Goal: Information Seeking & Learning: Learn about a topic

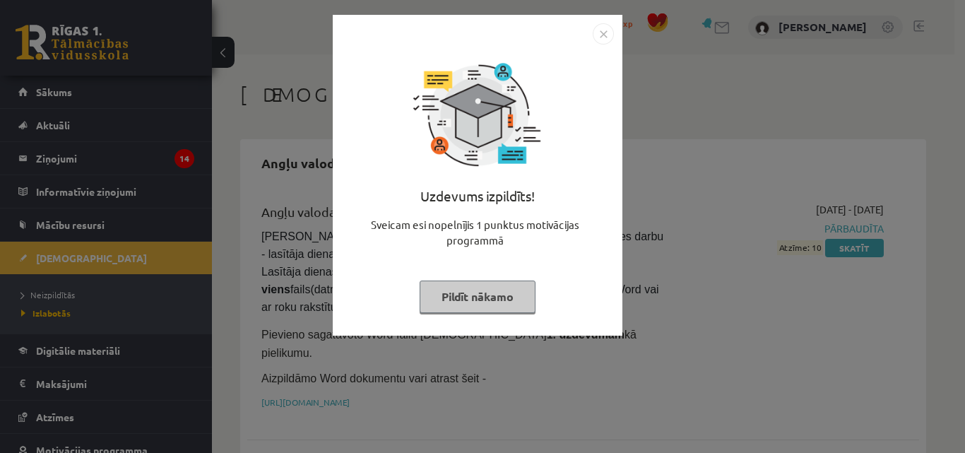
click at [494, 309] on button "Pildīt nākamo" at bounding box center [478, 296] width 116 height 32
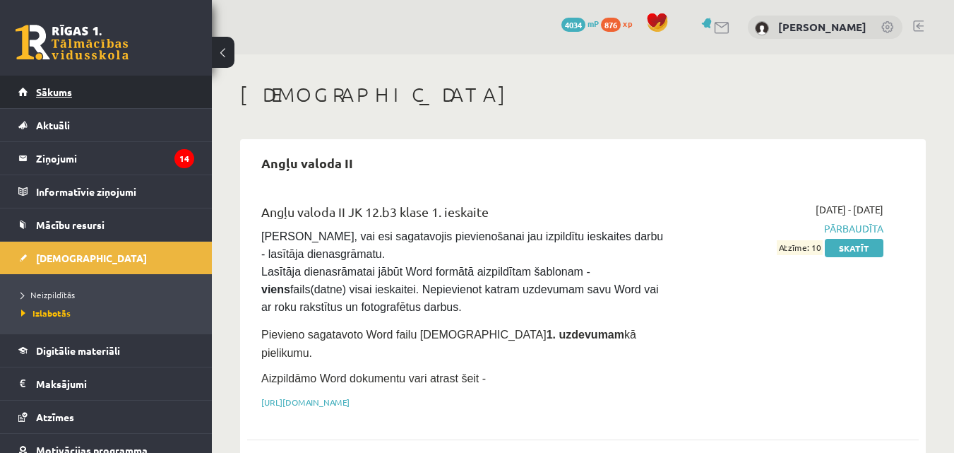
click at [78, 100] on link "Sākums" at bounding box center [106, 92] width 176 height 32
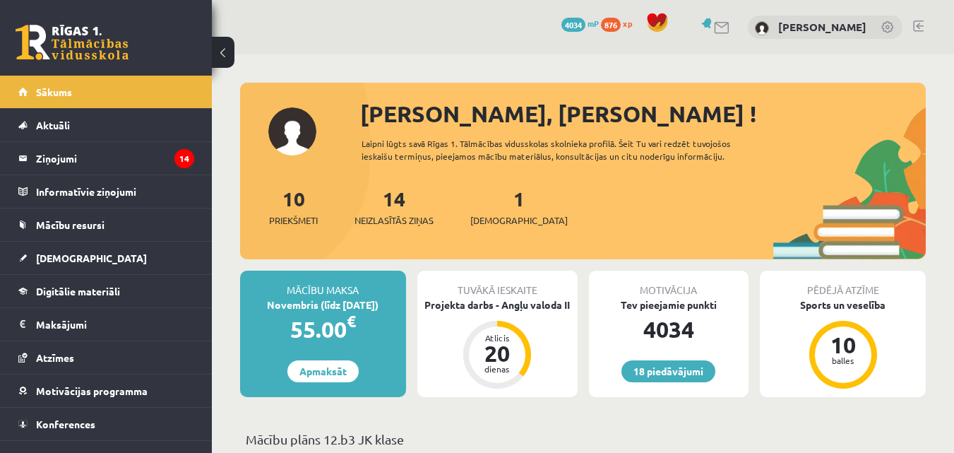
click at [488, 204] on div "1 Ieskaites" at bounding box center [518, 206] width 97 height 44
click at [497, 199] on link "1 Ieskaites" at bounding box center [518, 207] width 97 height 42
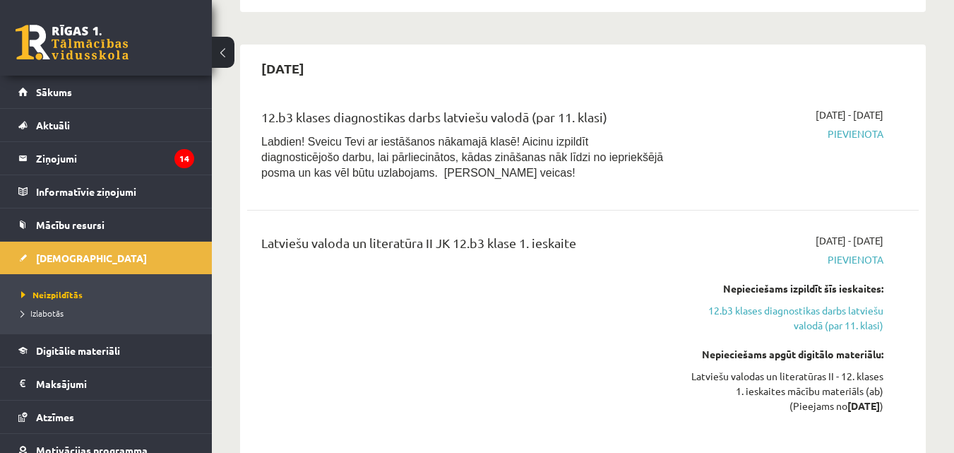
scroll to position [141, 0]
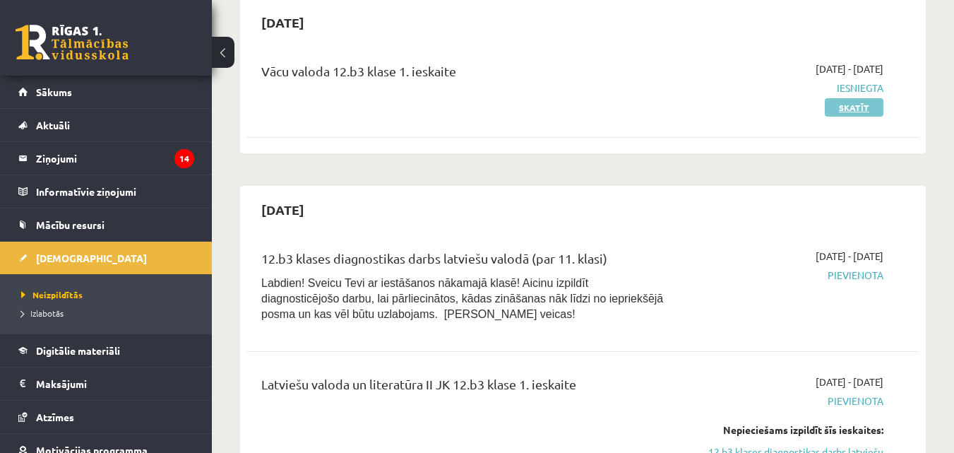
click at [851, 109] on link "Skatīt" at bounding box center [854, 107] width 59 height 18
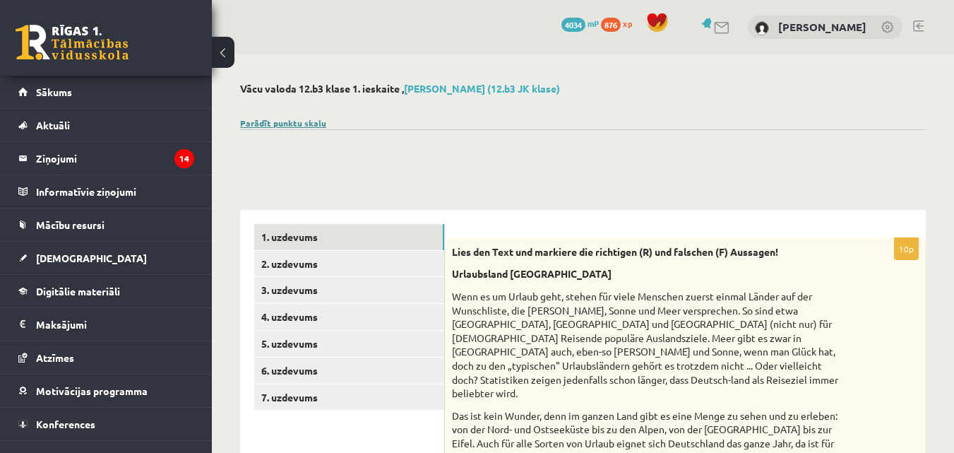
click at [271, 124] on link "Parādīt punktu skalu" at bounding box center [283, 122] width 86 height 11
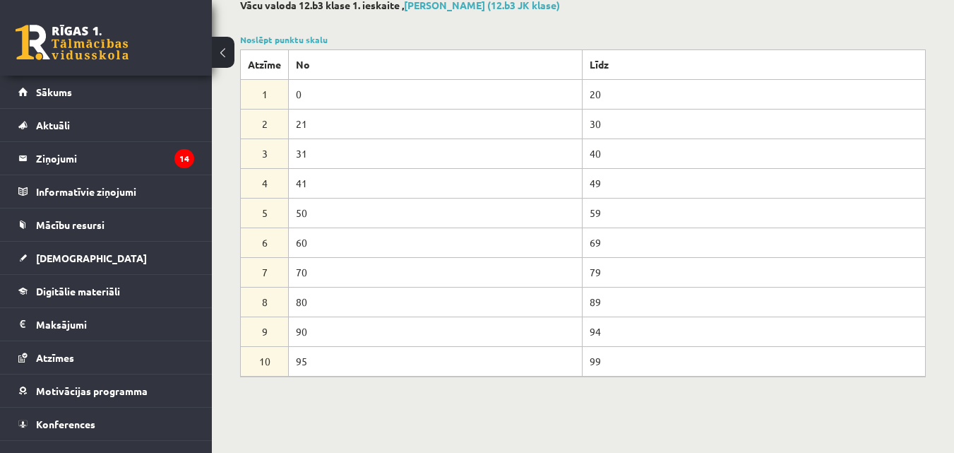
scroll to position [80, 0]
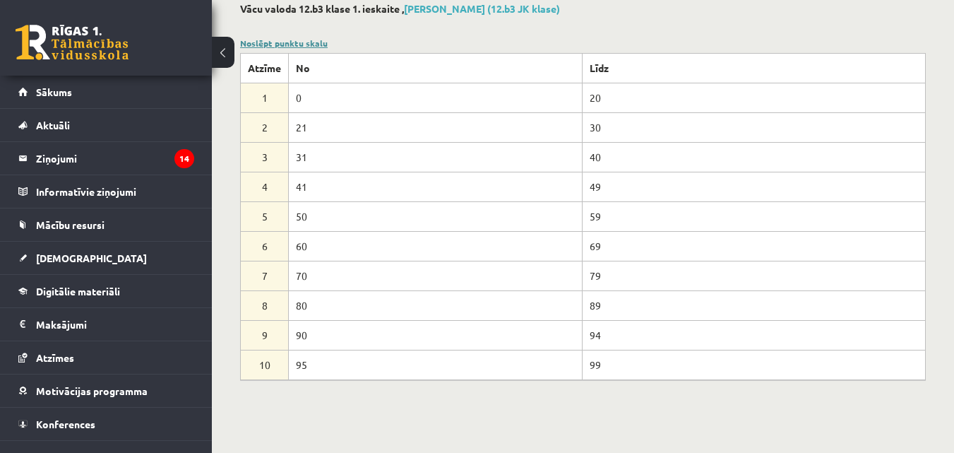
click at [256, 47] on link "Noslēpt punktu skalu" at bounding box center [284, 42] width 88 height 11
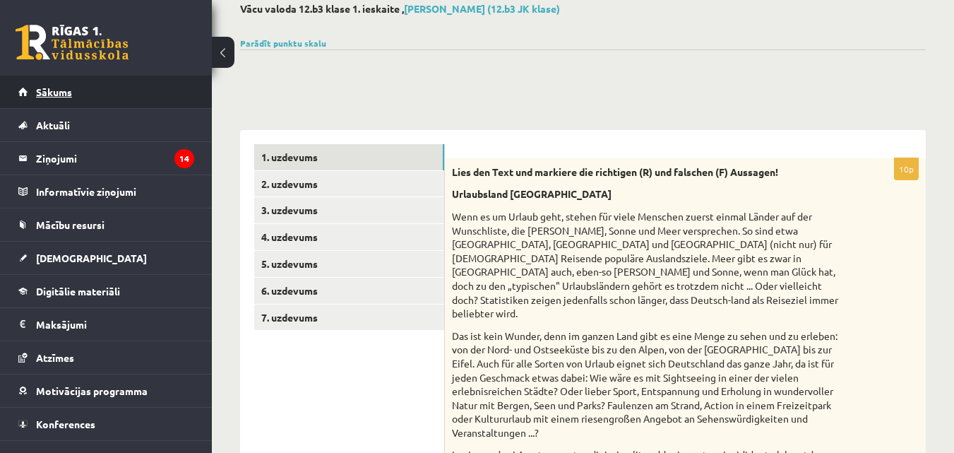
click at [109, 101] on link "Sākums" at bounding box center [106, 92] width 176 height 32
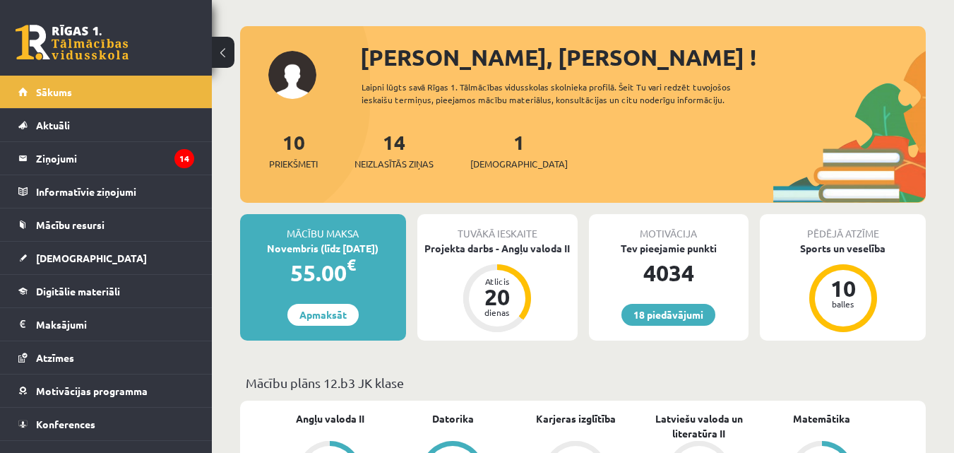
scroll to position [53, 0]
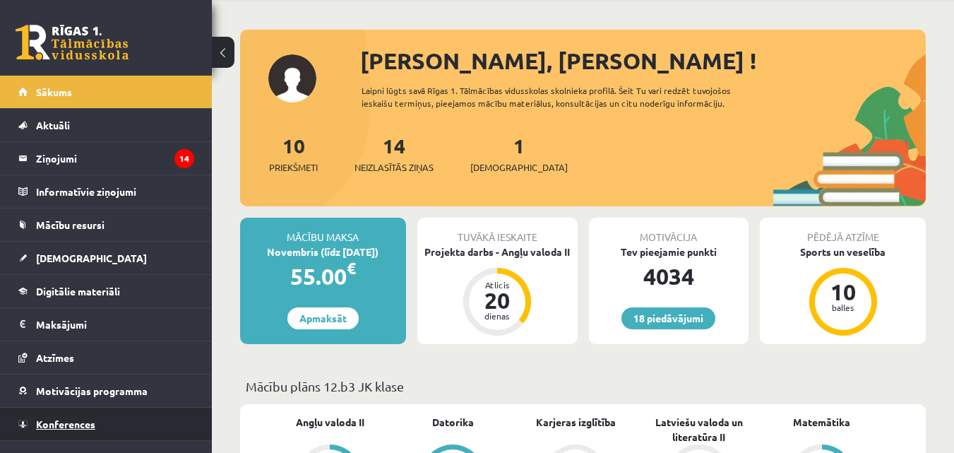
click at [88, 418] on link "Konferences" at bounding box center [106, 424] width 176 height 32
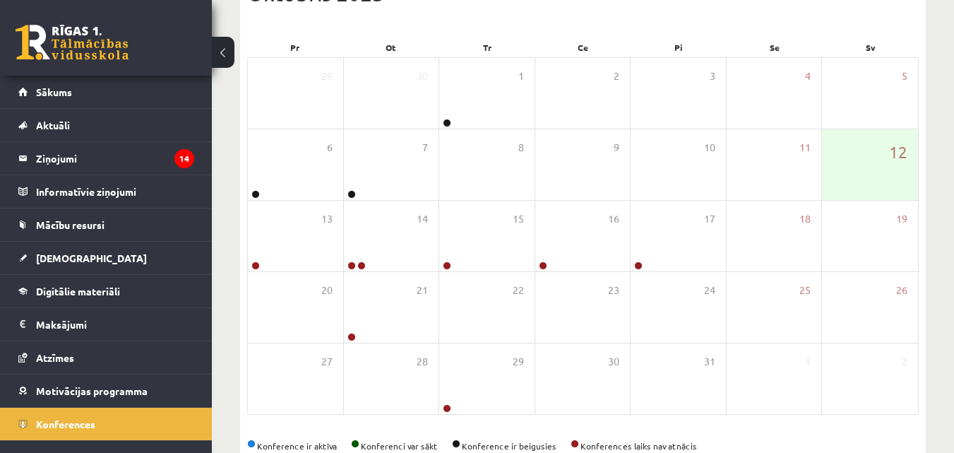
scroll to position [205, 0]
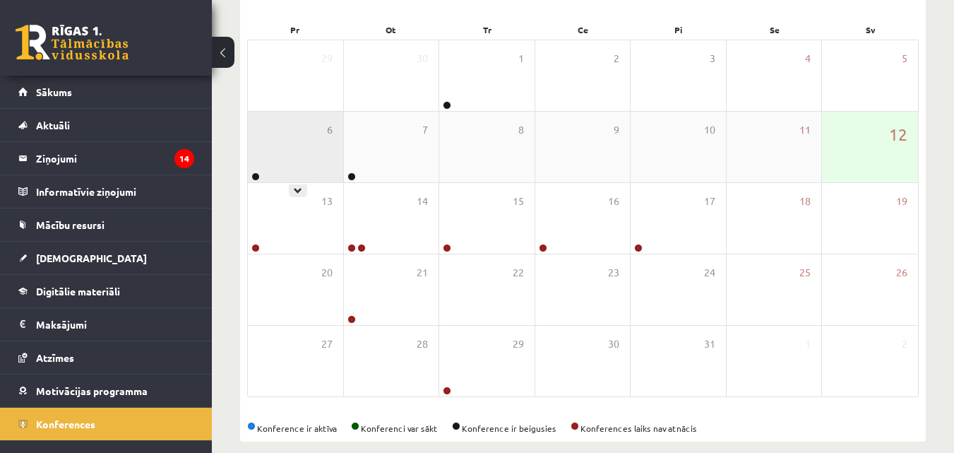
click at [294, 180] on div "6" at bounding box center [295, 147] width 95 height 71
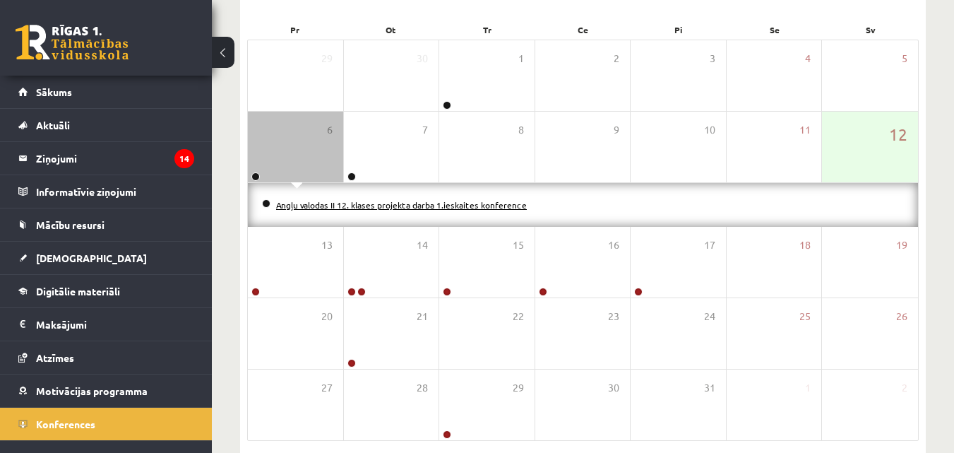
click at [353, 202] on link "Angļu valodas II 12. klases projekta darba 1.ieskaites konference" at bounding box center [401, 204] width 251 height 11
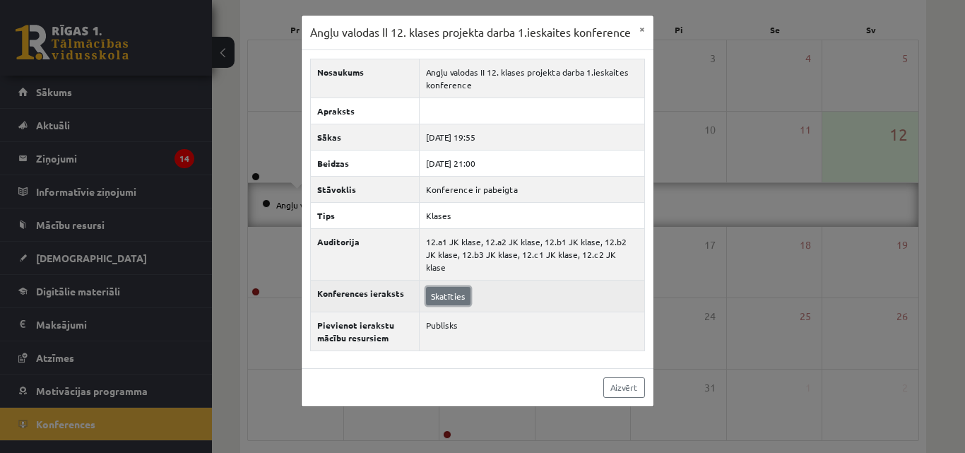
click at [436, 296] on link "Skatīties" at bounding box center [448, 296] width 45 height 18
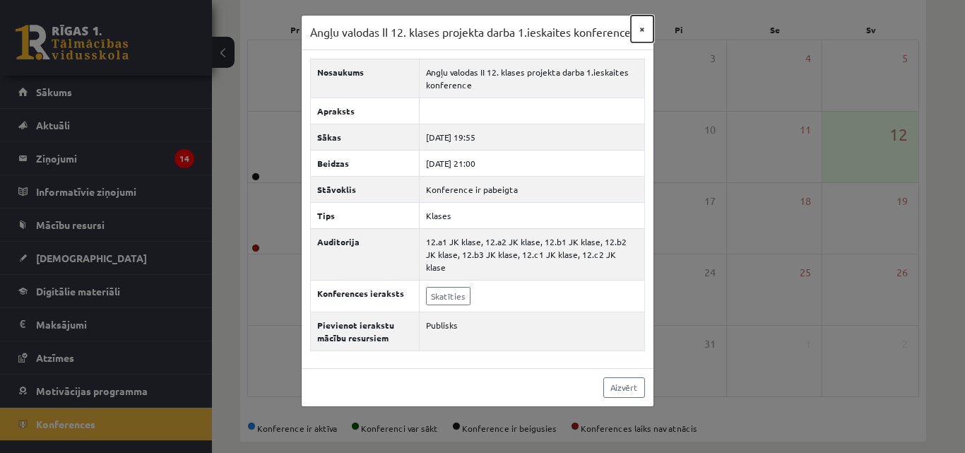
click at [644, 26] on button "×" at bounding box center [642, 29] width 23 height 27
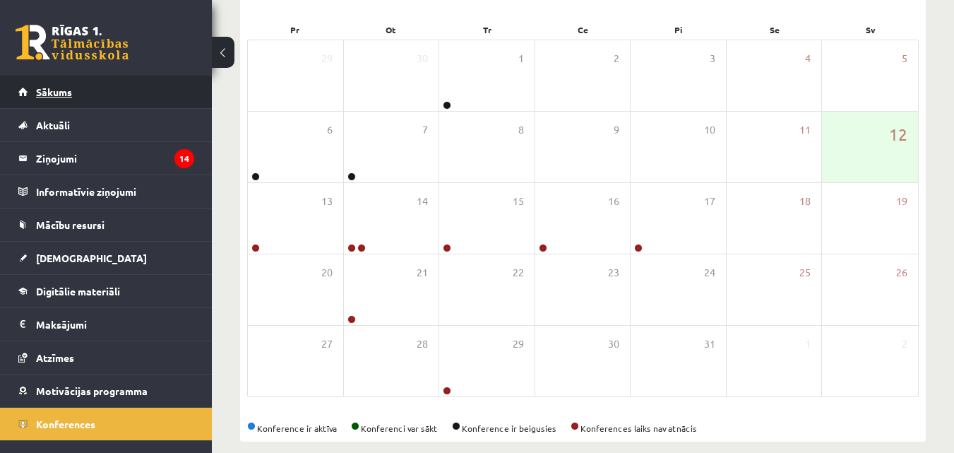
click at [133, 78] on link "Sākums" at bounding box center [106, 92] width 176 height 32
